Goal: Navigation & Orientation: Find specific page/section

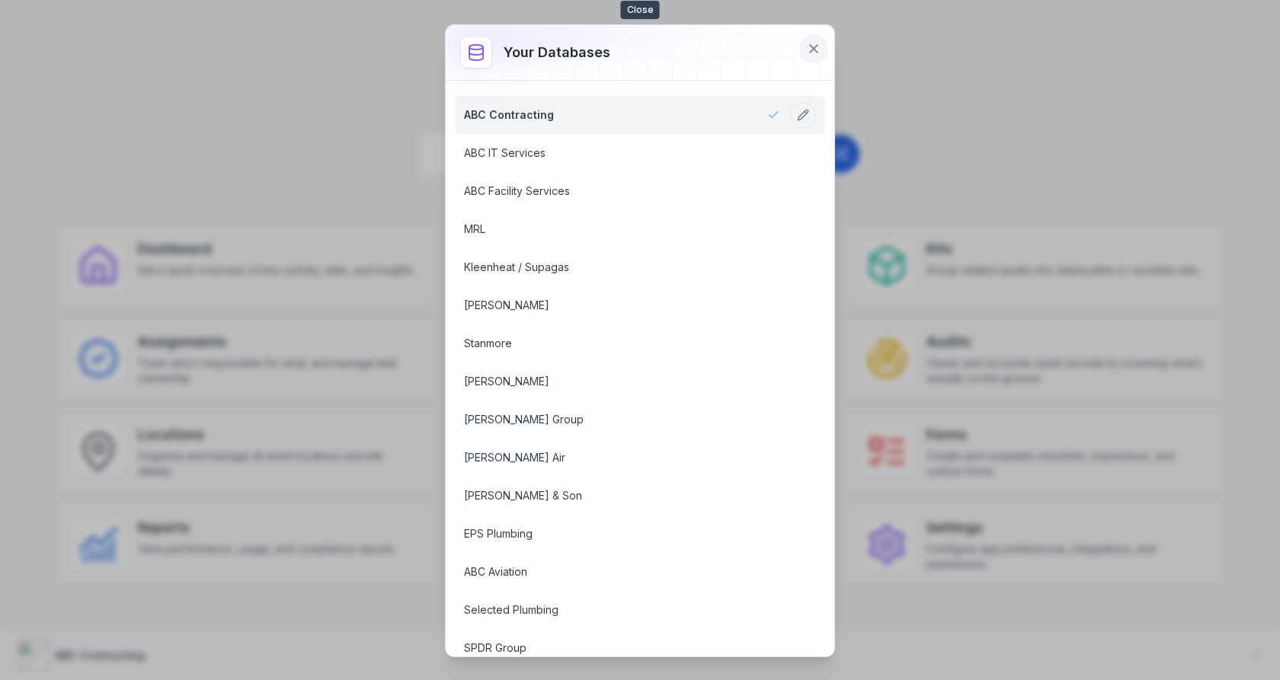
click at [814, 52] on icon at bounding box center [813, 48] width 15 height 15
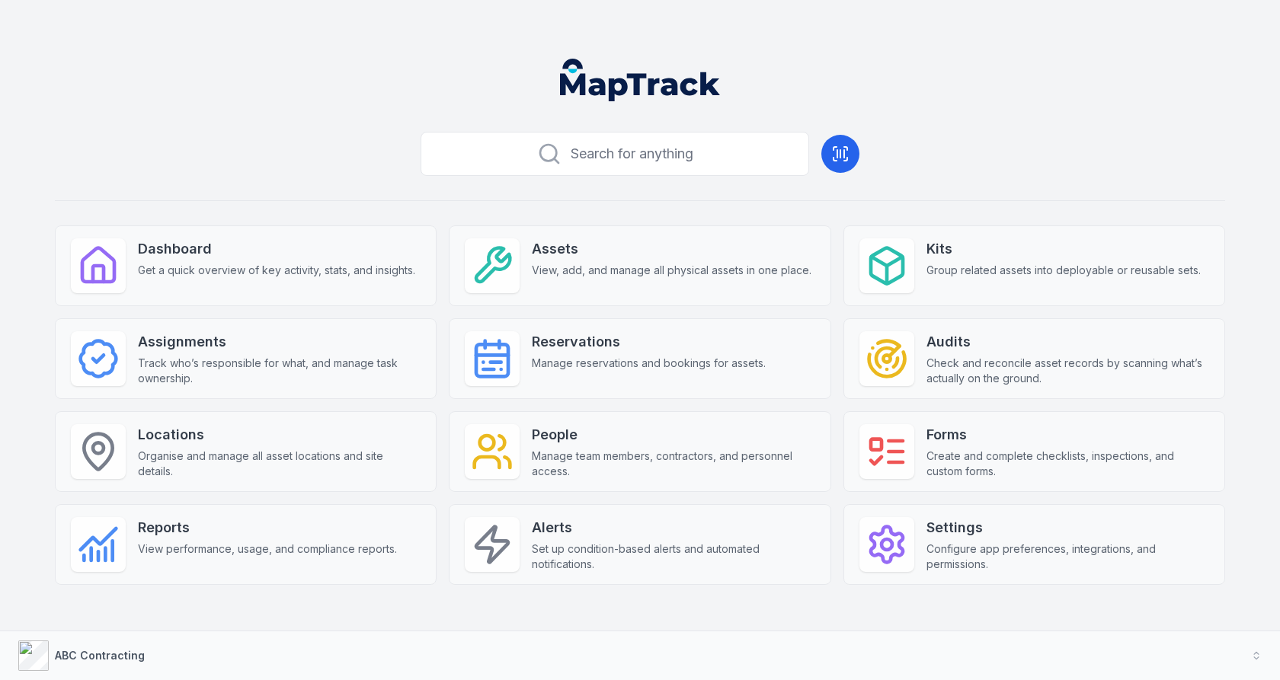
click at [1013, 120] on header at bounding box center [639, 85] width 1243 height 79
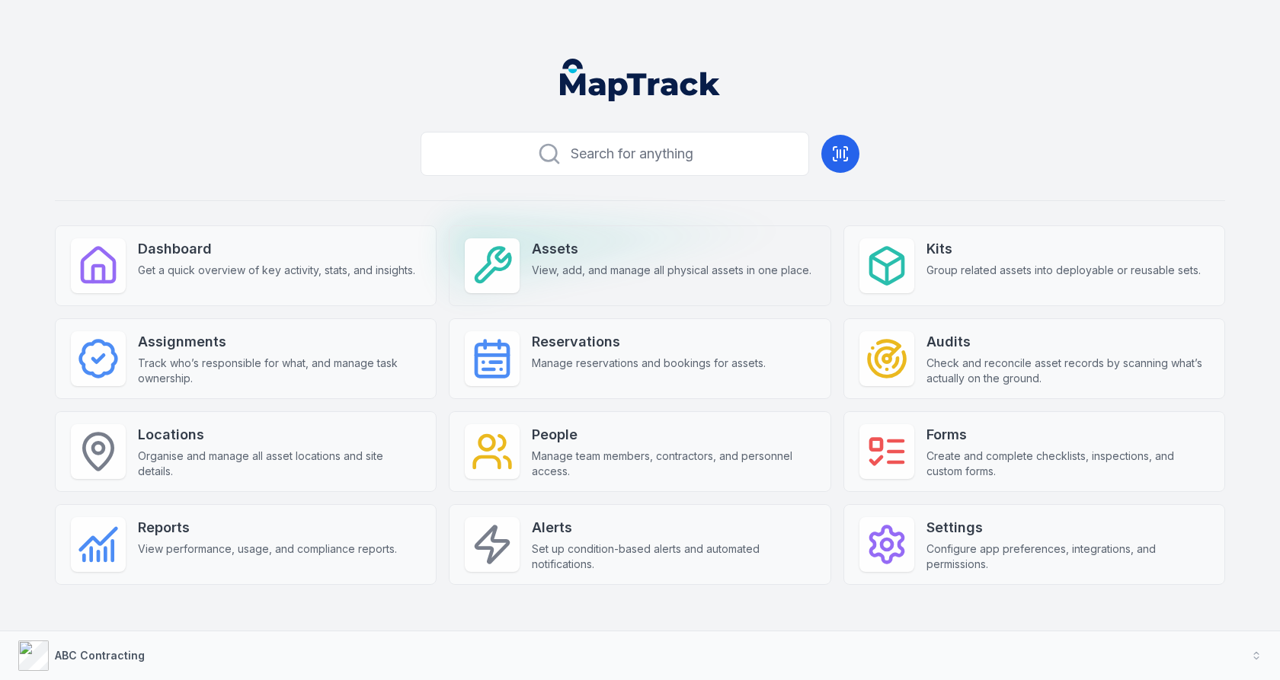
click at [705, 279] on div "Assets View, add, and manage all physical assets in one place." at bounding box center [640, 266] width 382 height 81
